Goal: Task Accomplishment & Management: Use online tool/utility

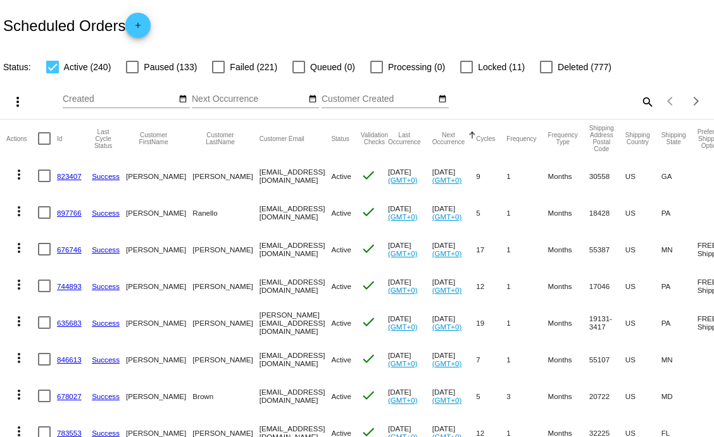
click at [639, 99] on mat-icon "search" at bounding box center [646, 102] width 15 height 20
click at [495, 97] on input "Search" at bounding box center [566, 99] width 178 height 10
type input "[PERSON_NAME]"
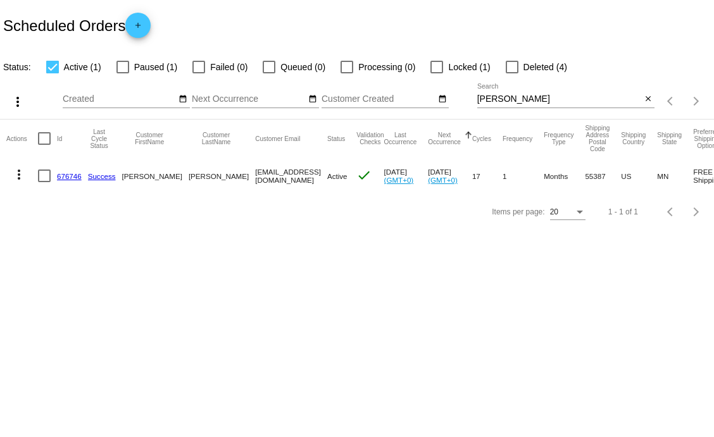
click at [299, 258] on body "Scheduled Orders add Status: Active (1) Paused (1) Failed (0) Queued (0) Proces…" at bounding box center [357, 218] width 714 height 437
click at [68, 177] on link "676746" at bounding box center [69, 176] width 25 height 8
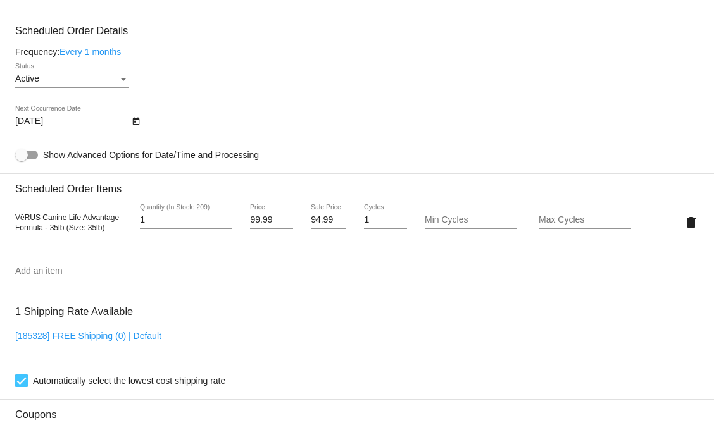
scroll to position [709, 0]
click at [136, 127] on icon "Open calendar" at bounding box center [136, 120] width 9 height 15
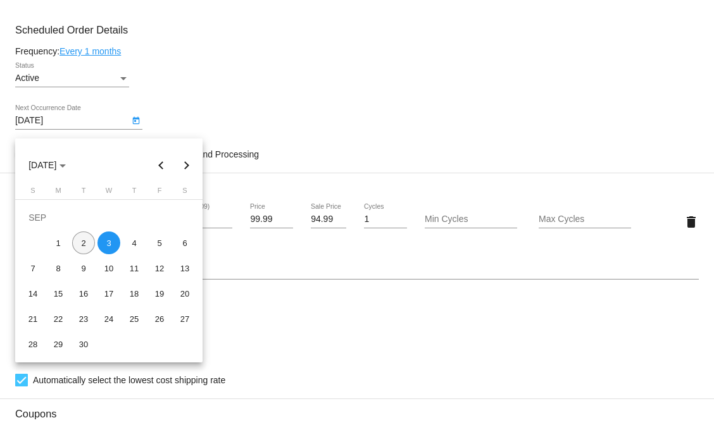
click at [87, 242] on div "2" at bounding box center [83, 243] width 23 height 23
type input "[DATE]"
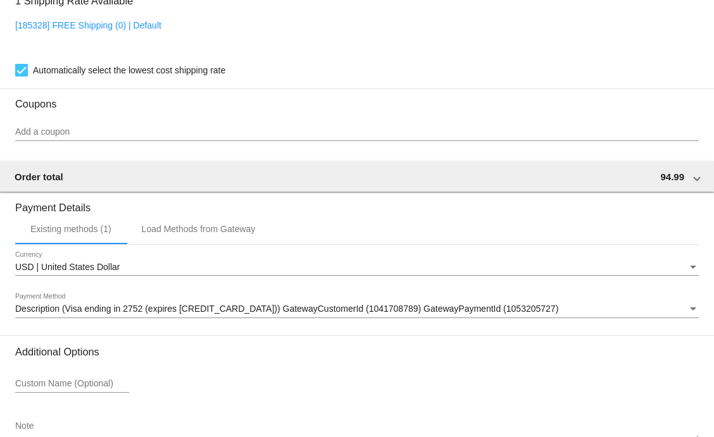
scroll to position [1111, 0]
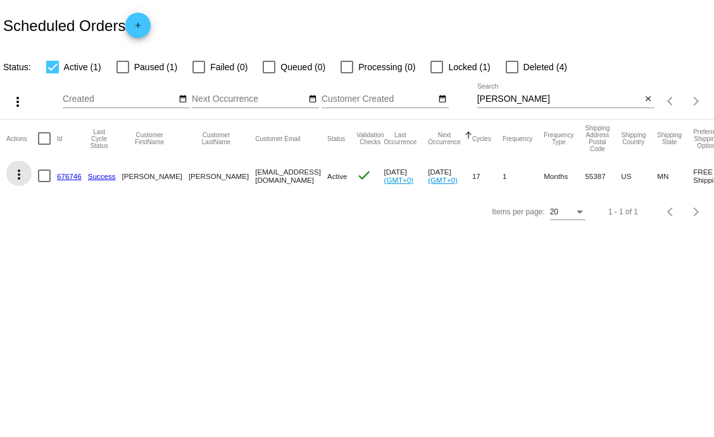
click at [19, 172] on mat-icon "more_vert" at bounding box center [18, 174] width 15 height 15
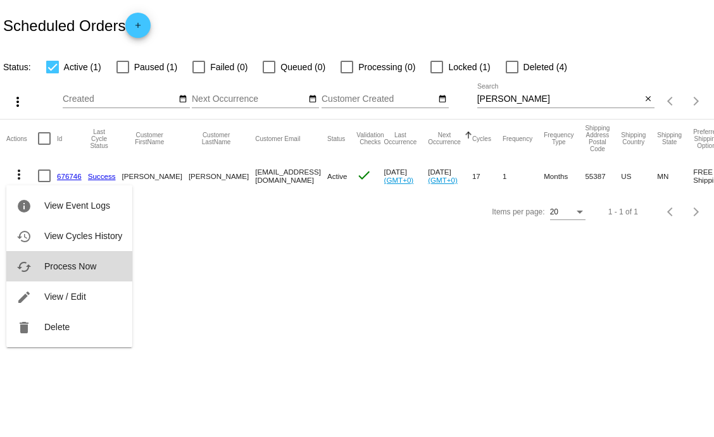
click at [93, 265] on span "Process Now" at bounding box center [70, 266] width 52 height 10
